Goal: Task Accomplishment & Management: Use online tool/utility

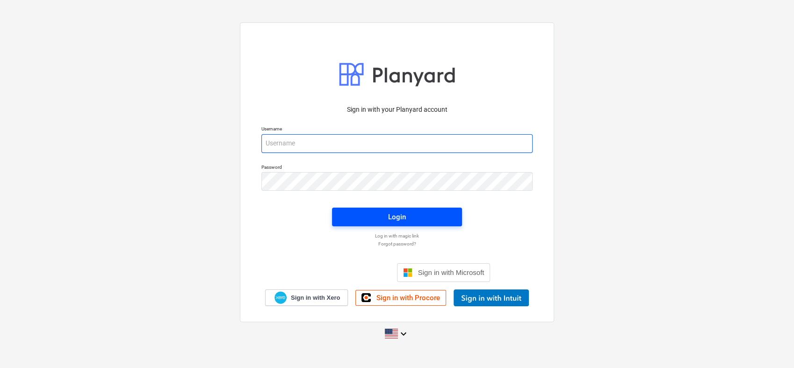
type input "[PERSON_NAME][EMAIL_ADDRESS][PERSON_NAME][DOMAIN_NAME]"
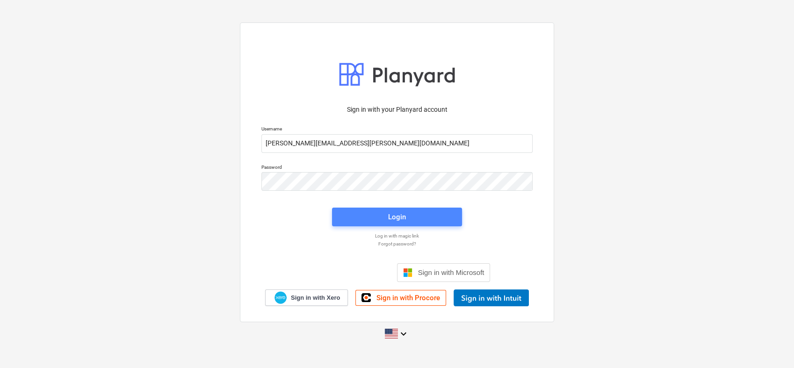
click at [378, 219] on span "Login" at bounding box center [397, 217] width 108 height 12
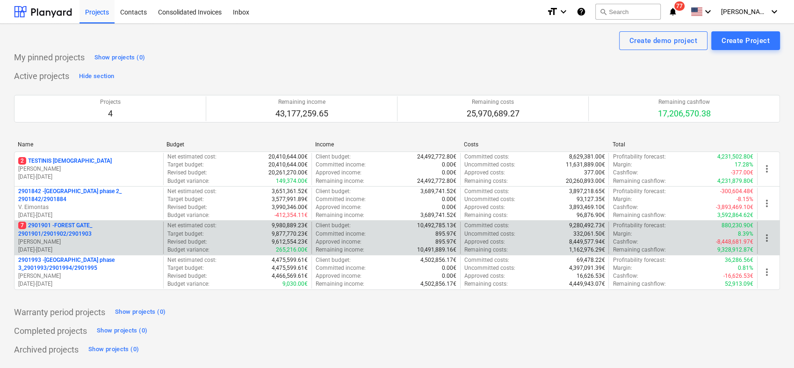
click at [101, 244] on p "[PERSON_NAME]" at bounding box center [88, 242] width 141 height 8
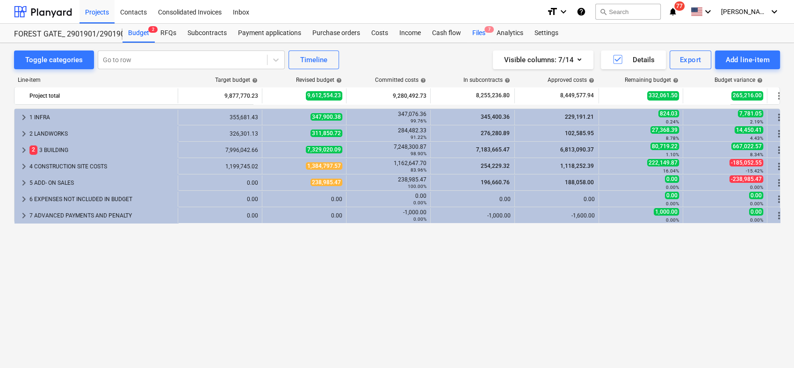
click at [479, 34] on div "Files 7" at bounding box center [478, 33] width 24 height 19
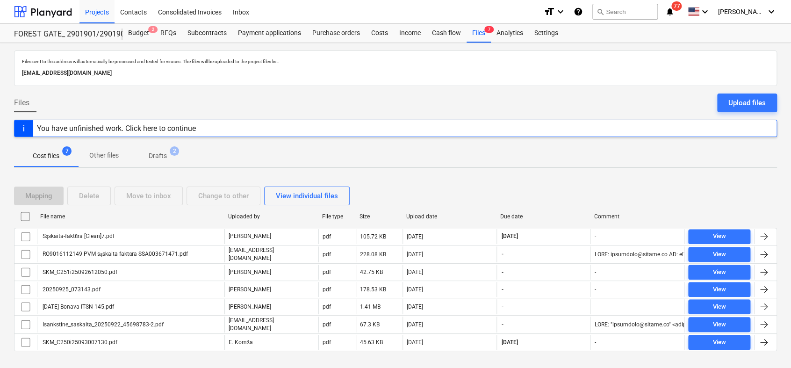
click at [164, 155] on p "Drafts" at bounding box center [158, 156] width 18 height 10
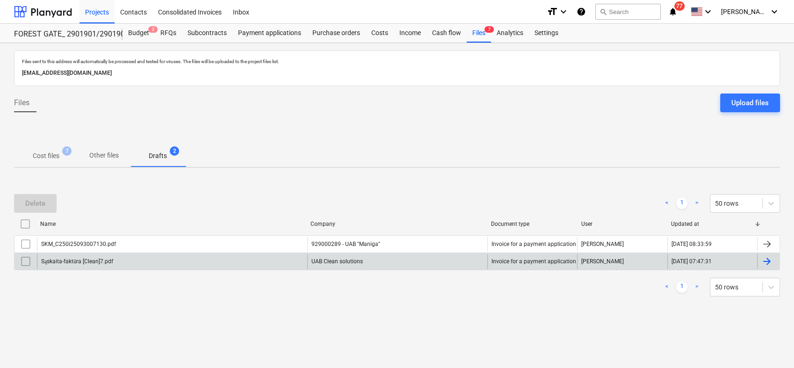
click at [767, 262] on div at bounding box center [766, 261] width 11 height 11
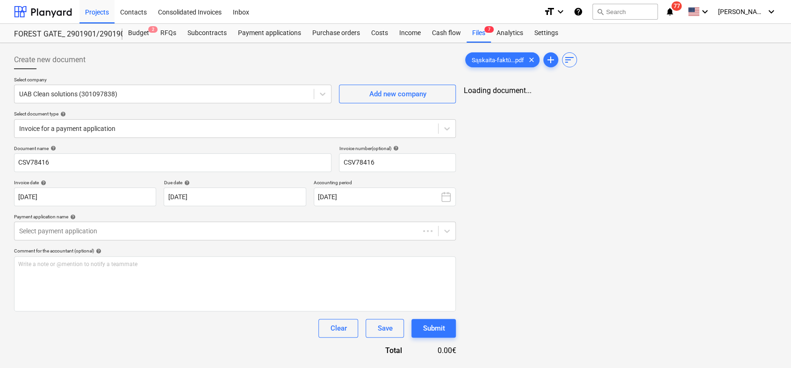
type input "CSV78416"
click at [436, 331] on div "Submit" at bounding box center [434, 328] width 22 height 12
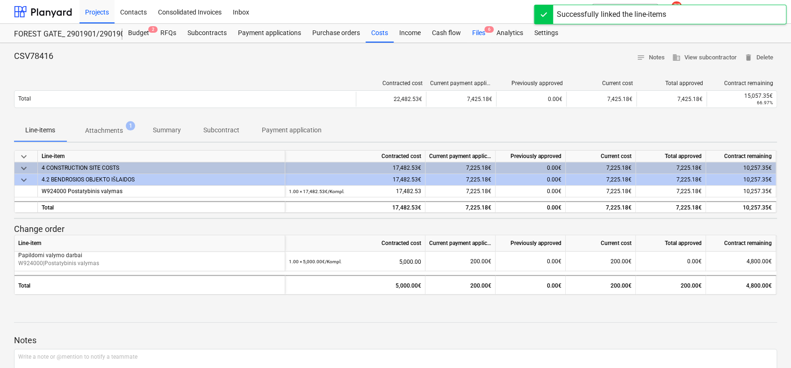
click at [479, 33] on div "Files 6" at bounding box center [478, 33] width 24 height 19
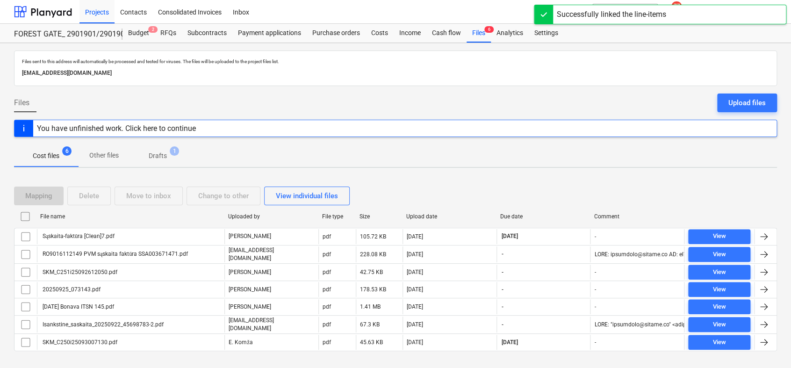
click at [164, 153] on p "Drafts" at bounding box center [158, 156] width 18 height 10
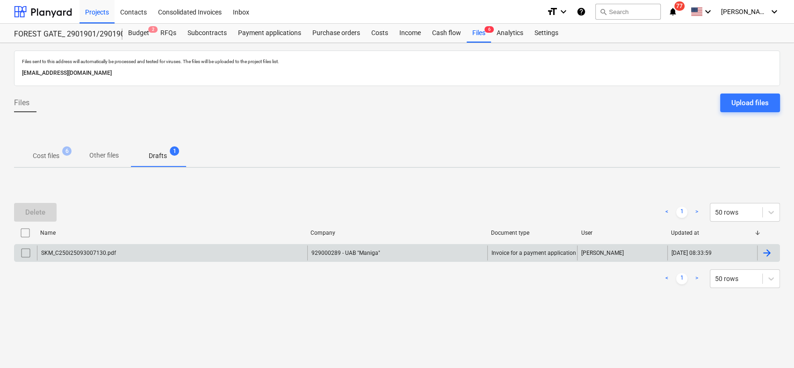
click at [456, 252] on div "929000289 - UAB "Maniga"" at bounding box center [397, 252] width 180 height 15
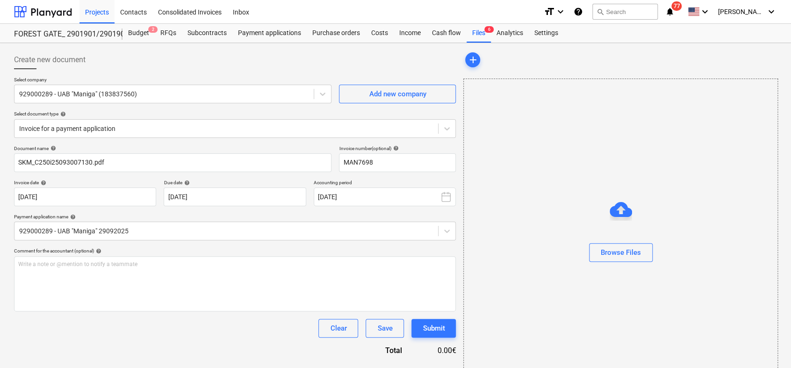
type input "MAN7698"
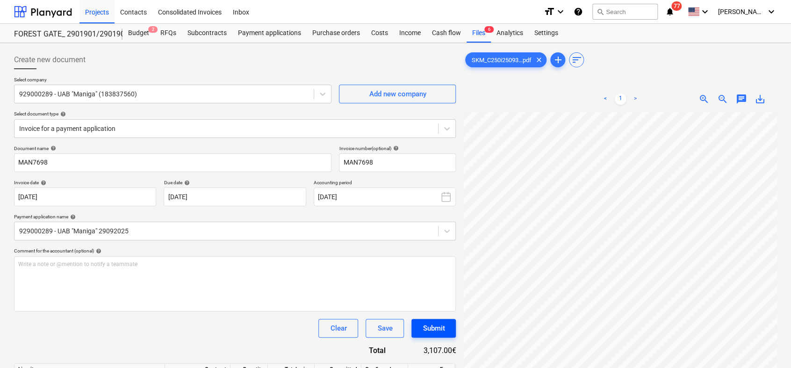
click at [430, 329] on div "Submit" at bounding box center [434, 328] width 22 height 12
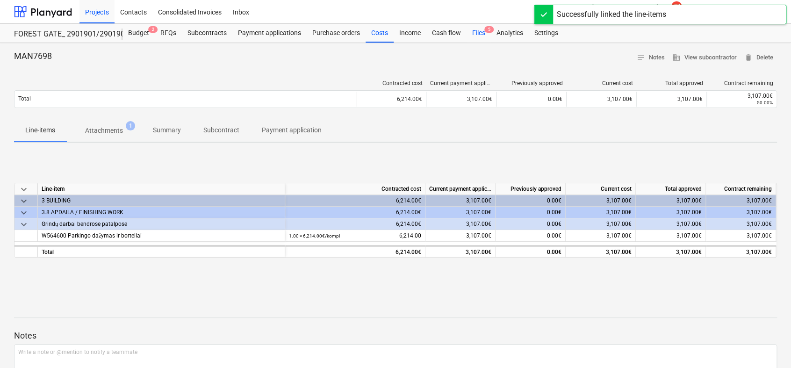
click at [470, 34] on div "Files 5" at bounding box center [478, 33] width 24 height 19
